Goal: Task Accomplishment & Management: Manage account settings

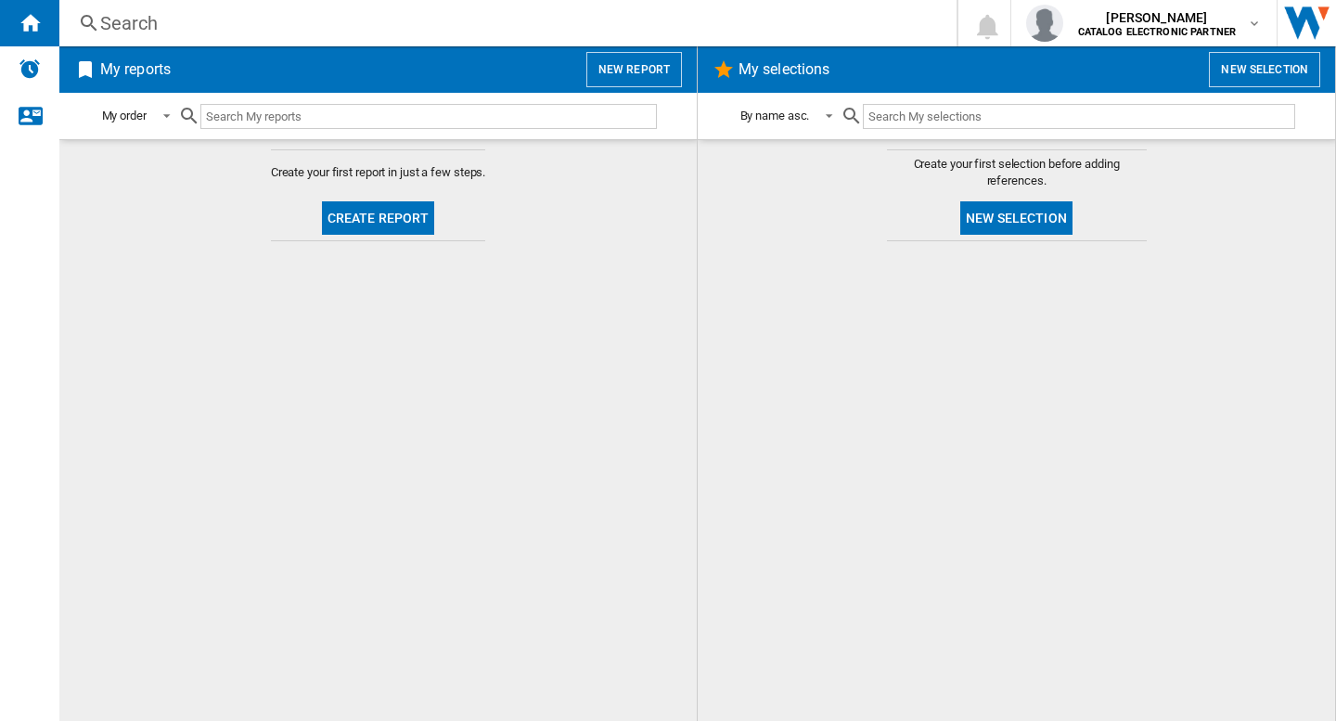
click at [1023, 331] on div at bounding box center [1016, 481] width 600 height 461
click at [1191, 17] on span "yossi michels" at bounding box center [1157, 17] width 159 height 19
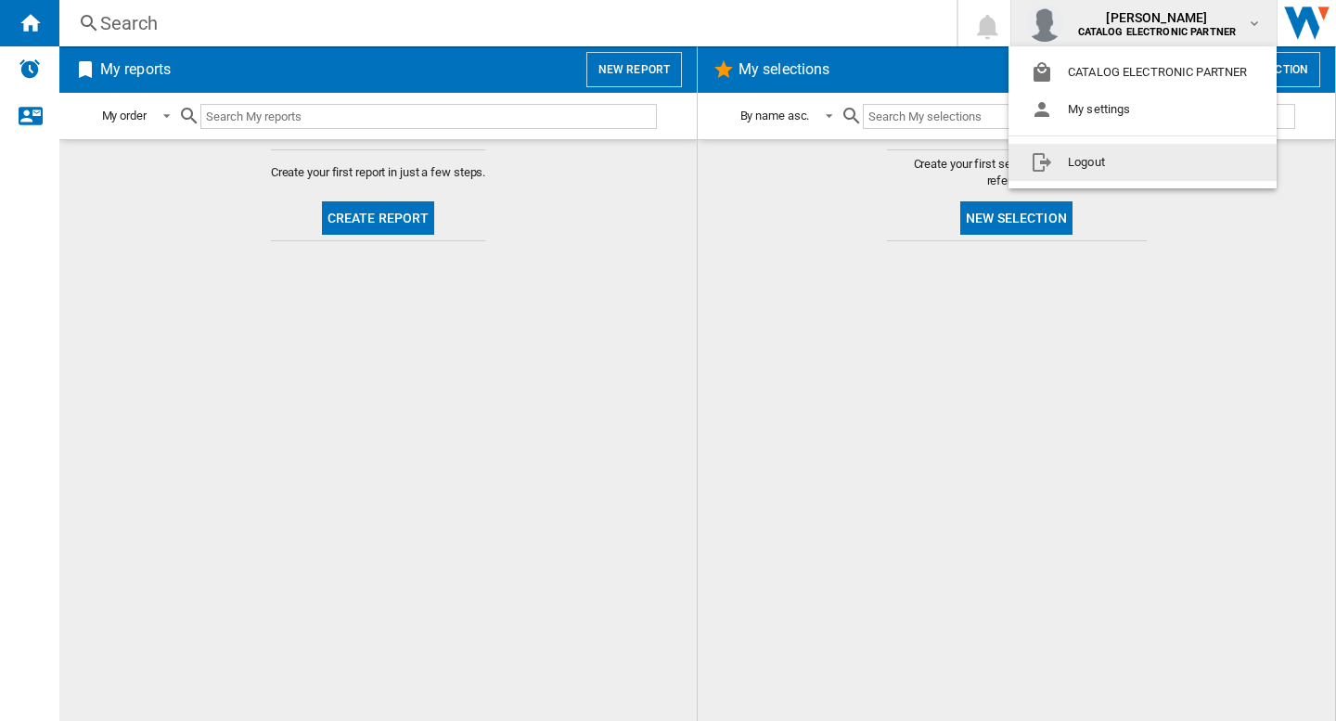
click at [1091, 166] on button "Logout" at bounding box center [1143, 162] width 268 height 37
